Goal: Navigation & Orientation: Understand site structure

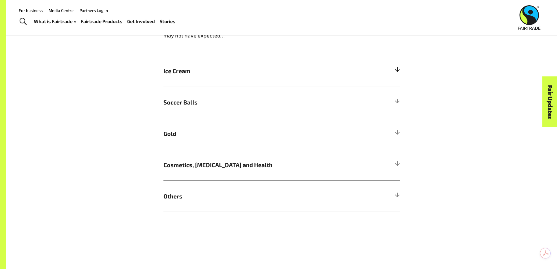
scroll to position [497, 0]
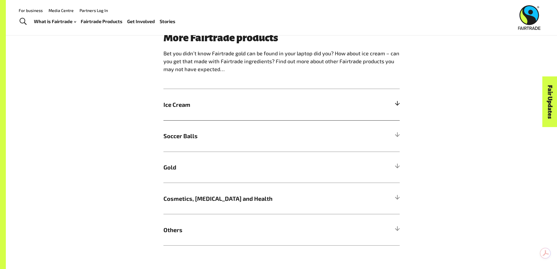
click at [195, 96] on h5 "Ice Cream" at bounding box center [281, 104] width 236 height 31
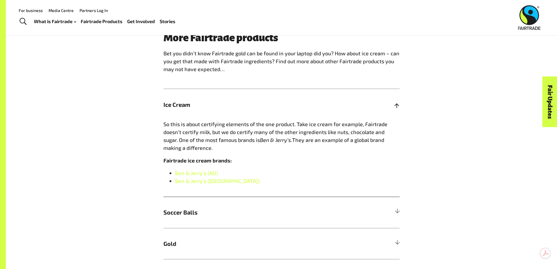
click at [193, 101] on h5 "Ice Cream" at bounding box center [281, 104] width 236 height 31
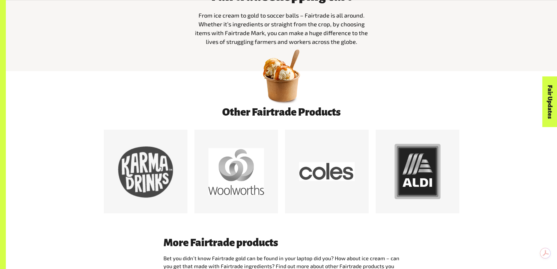
scroll to position [438, 0]
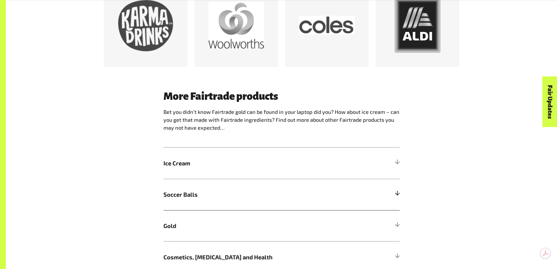
click at [216, 190] on h5 "Soccer Balls" at bounding box center [281, 194] width 236 height 31
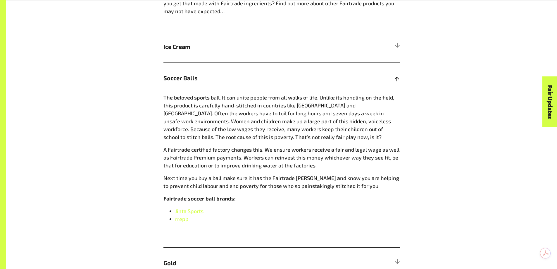
scroll to position [555, 0]
click at [204, 78] on span "Soccer Balls" at bounding box center [251, 77] width 177 height 9
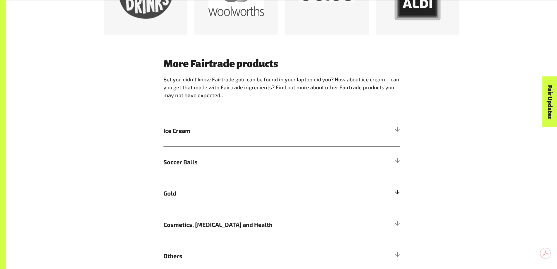
scroll to position [526, 0]
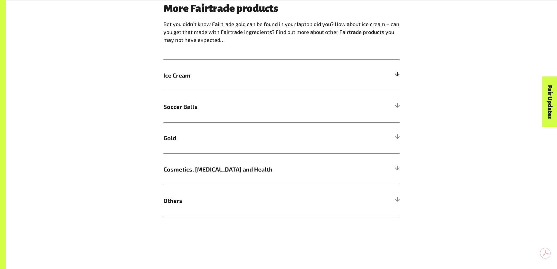
click at [215, 88] on h5 "Ice Cream" at bounding box center [281, 75] width 236 height 31
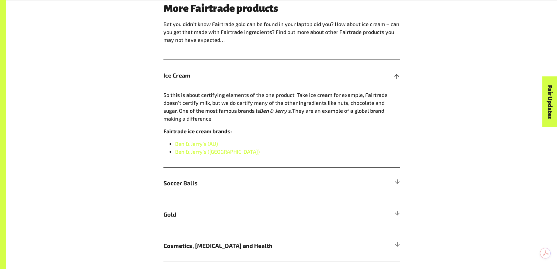
click at [214, 86] on h5 "Ice Cream" at bounding box center [281, 75] width 236 height 31
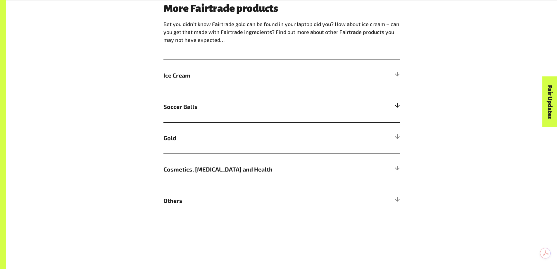
click at [223, 111] on span "Soccer Balls" at bounding box center [251, 106] width 177 height 9
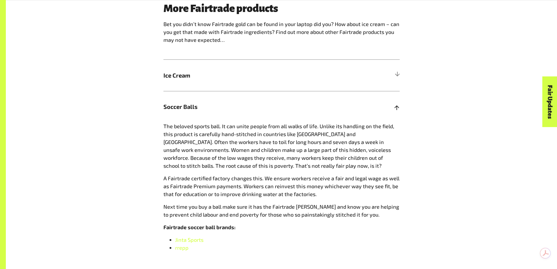
click at [223, 111] on span "Soccer Balls" at bounding box center [251, 106] width 177 height 9
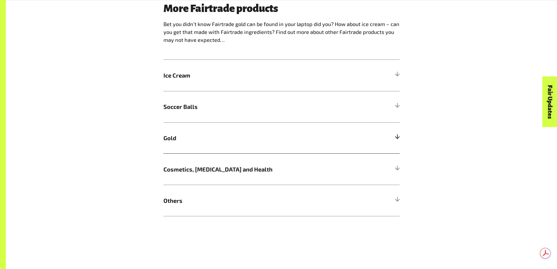
click at [228, 142] on span "Gold" at bounding box center [251, 137] width 177 height 9
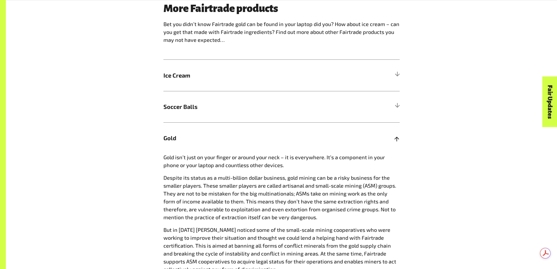
click at [228, 142] on span "Gold" at bounding box center [251, 137] width 177 height 9
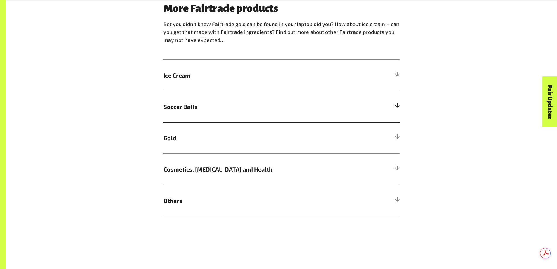
click at [219, 110] on span "Soccer Balls" at bounding box center [251, 106] width 177 height 9
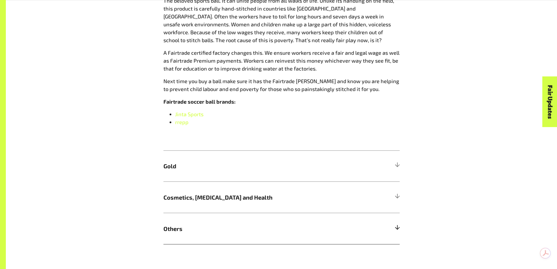
scroll to position [701, 0]
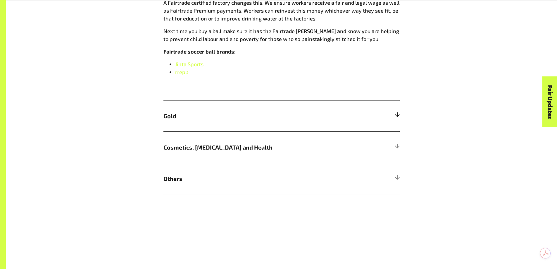
click at [223, 114] on span "Gold" at bounding box center [251, 115] width 177 height 9
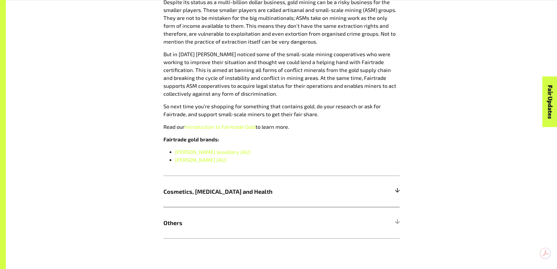
click at [251, 194] on span "Cosmetics, [MEDICAL_DATA] and Health" at bounding box center [251, 191] width 177 height 9
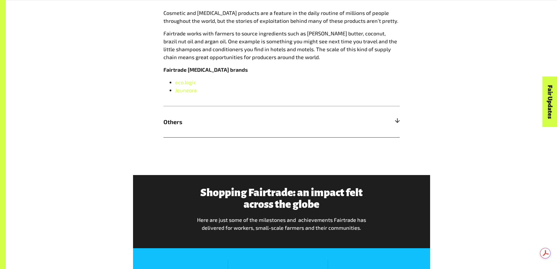
click at [351, 122] on h5 "Others" at bounding box center [281, 121] width 236 height 31
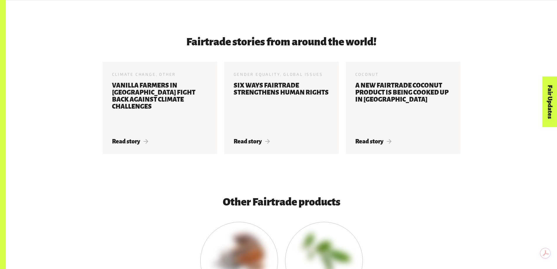
scroll to position [1227, 0]
